Goal: Task Accomplishment & Management: Manage account settings

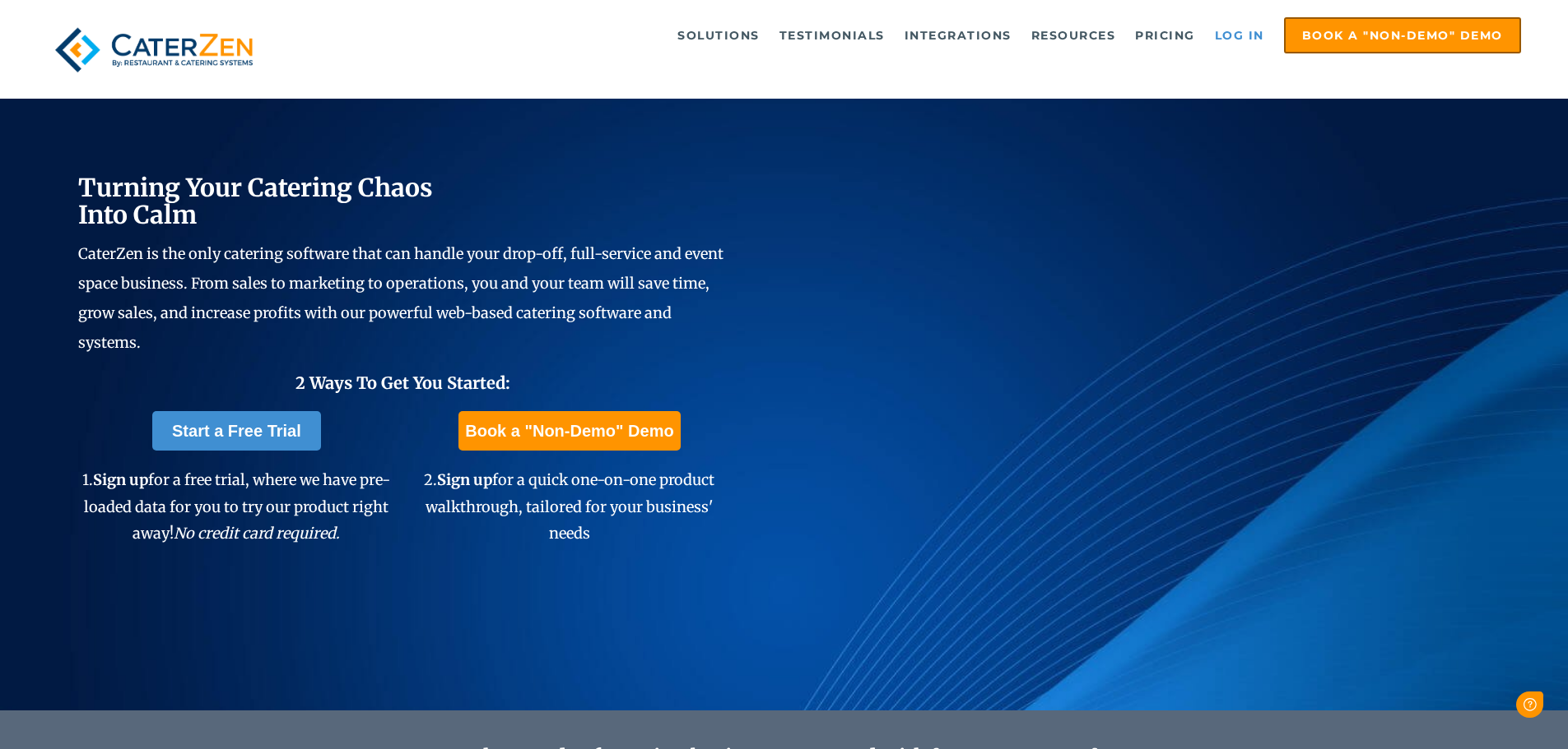
click at [1248, 37] on link "Log in" at bounding box center [1239, 36] width 66 height 33
click at [1217, 33] on link "Log in" at bounding box center [1239, 36] width 66 height 33
click at [1252, 39] on link "Log in" at bounding box center [1239, 36] width 66 height 33
